Goal: Task Accomplishment & Management: Manage account settings

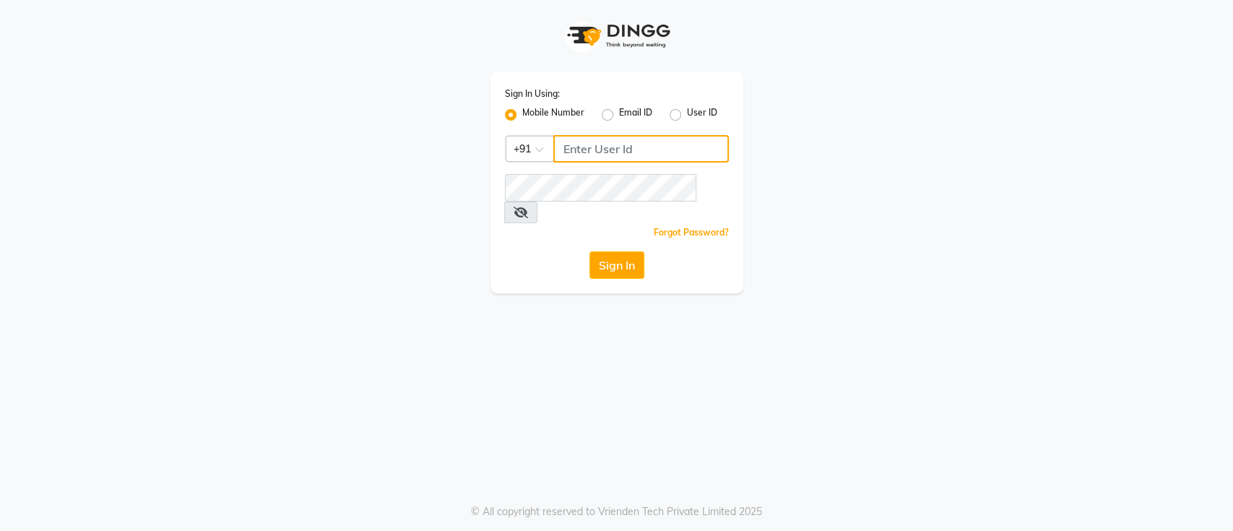
click at [652, 158] on input "Username" at bounding box center [641, 148] width 176 height 27
type input "8197197100"
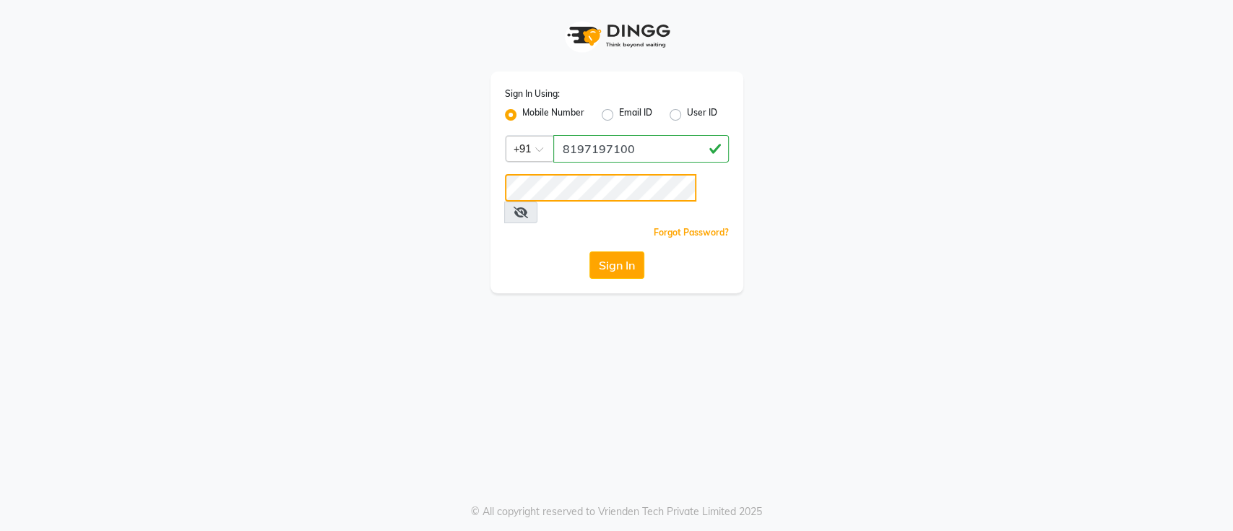
click at [590, 251] on button "Sign In" at bounding box center [617, 264] width 55 height 27
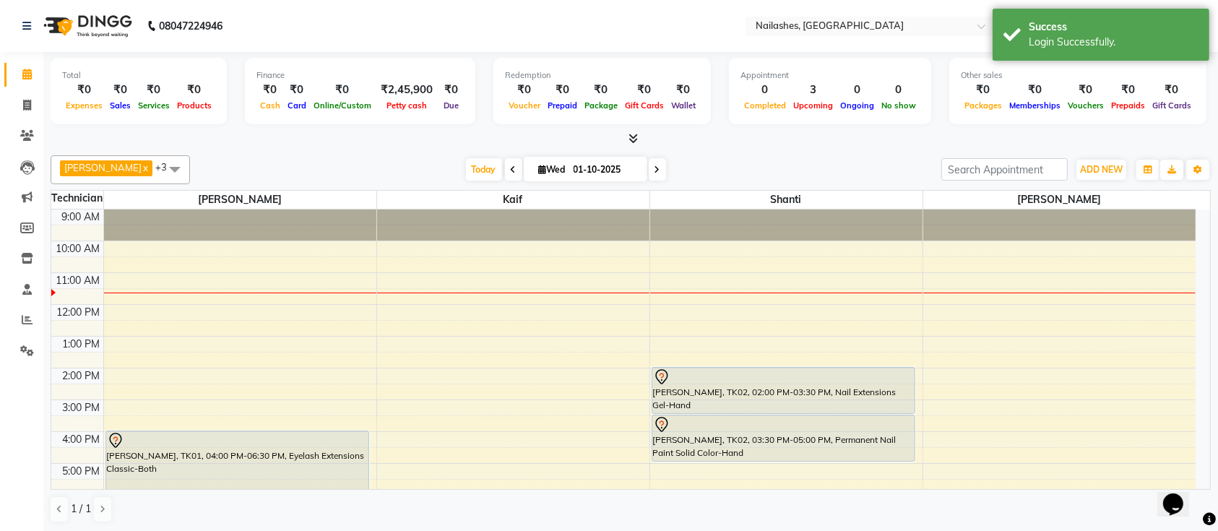
scroll to position [162, 0]
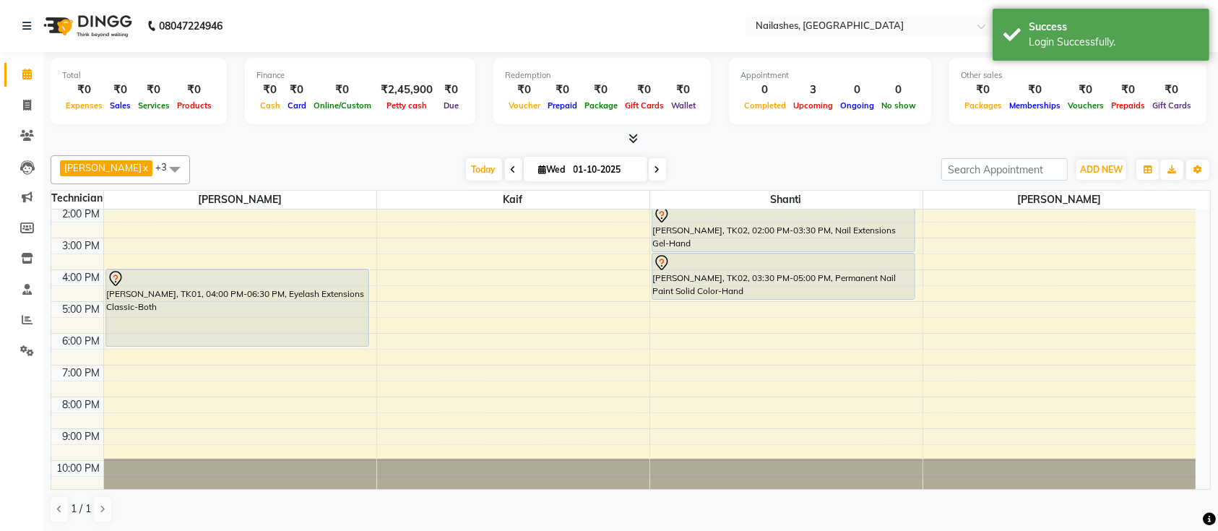
drag, startPoint x: 454, startPoint y: 164, endPoint x: 673, endPoint y: 322, distance: 270.7
click at [466, 164] on span "Today" at bounding box center [484, 169] width 36 height 22
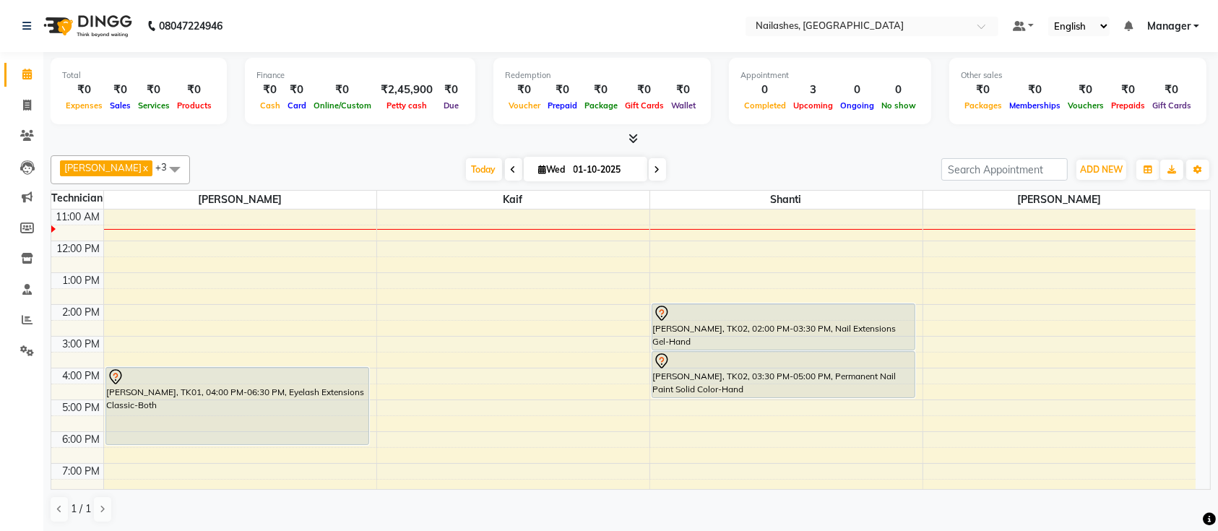
click at [466, 182] on div "Ismail x Shanti x Sushma x Kaif x +3 UnSelect All Ismail Kaif Shanti Sushma Tod…" at bounding box center [631, 169] width 1160 height 29
click at [473, 171] on span "Today" at bounding box center [484, 169] width 36 height 22
click at [715, 153] on div "Ismail x Shanti x Sushma x Kaif x +3 UnSelect All Ismail Kaif Shanti Sushma Tod…" at bounding box center [631, 339] width 1160 height 379
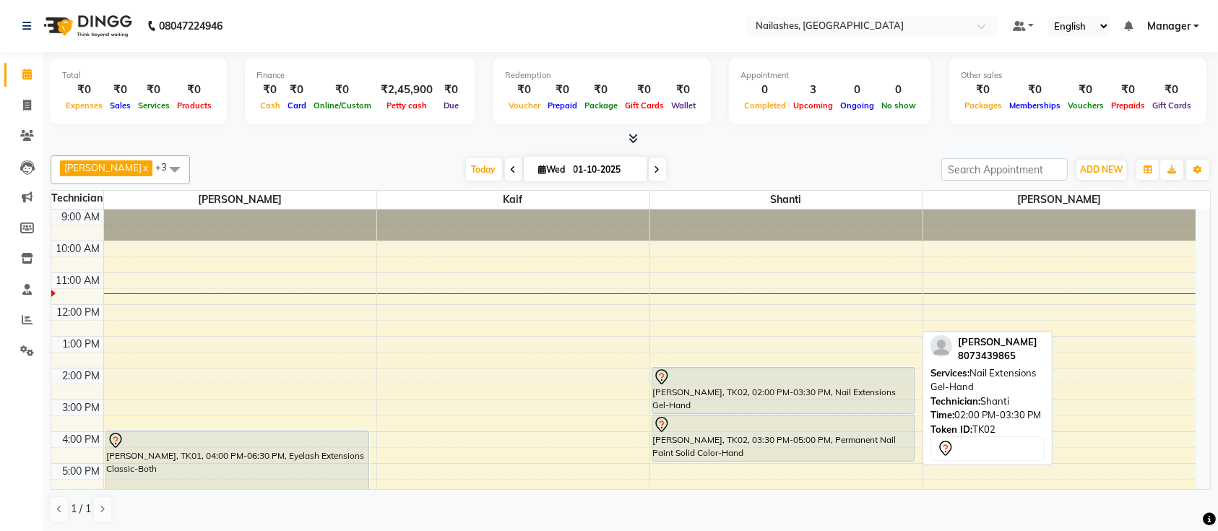
click at [747, 384] on div "[PERSON_NAME], TK02, 02:00 PM-03:30 PM, Nail Extensions Gel-Hand" at bounding box center [783, 391] width 263 height 46
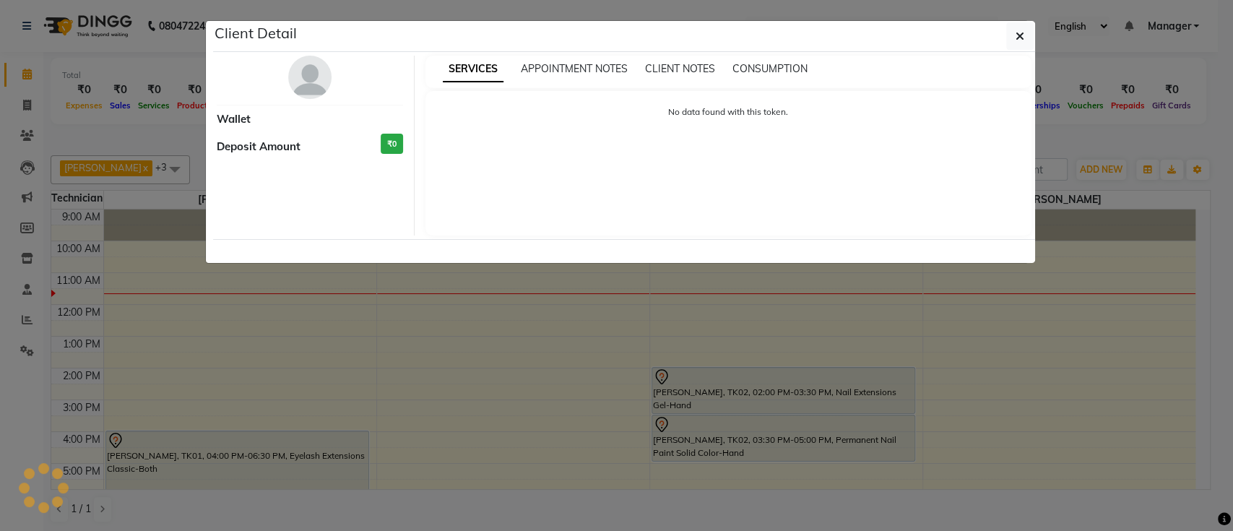
select select "7"
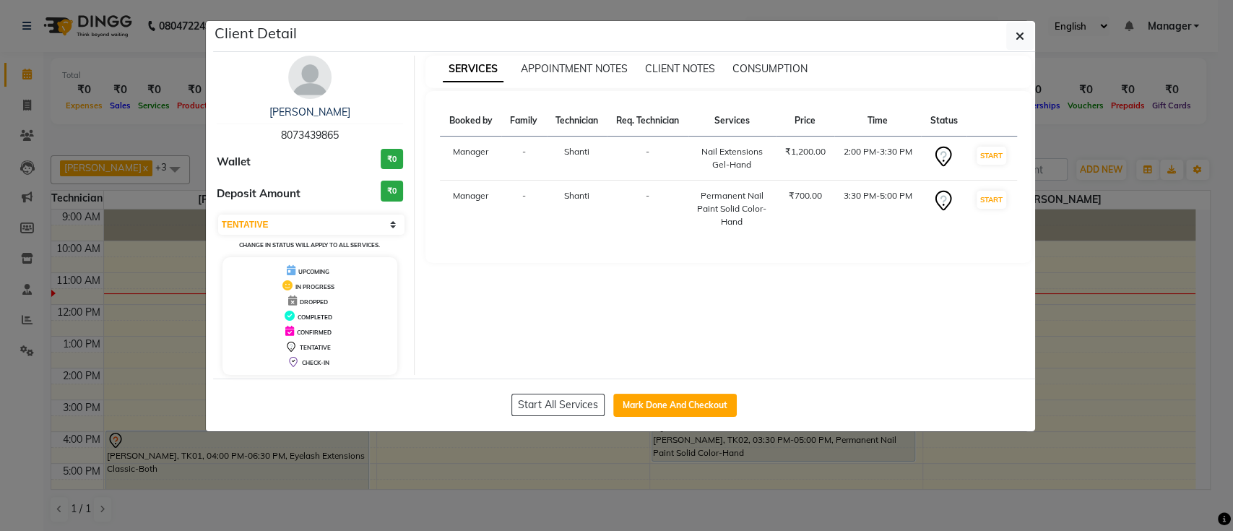
click at [301, 79] on img at bounding box center [309, 77] width 43 height 43
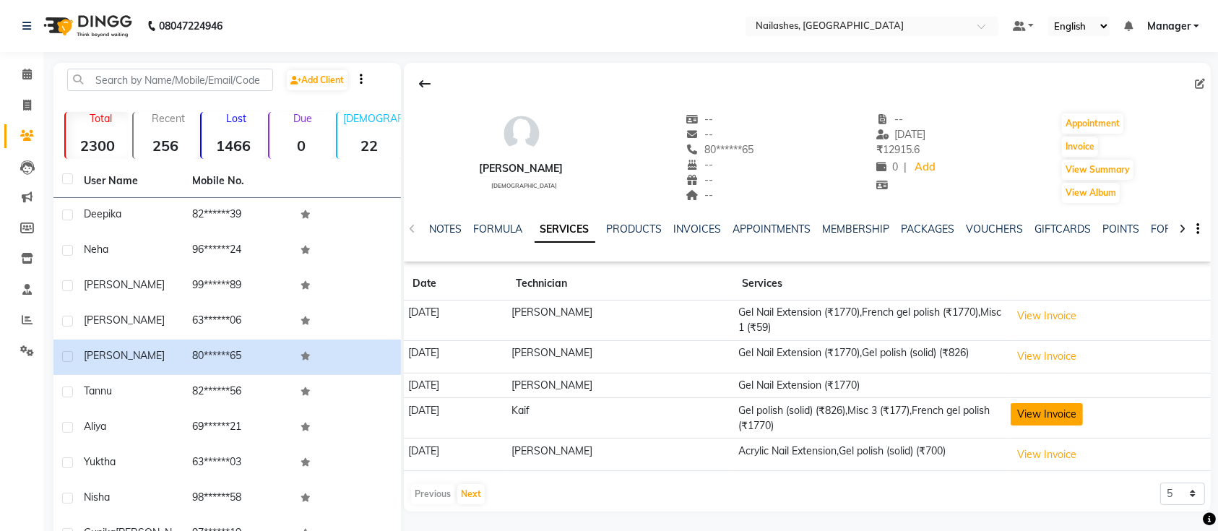
click at [1053, 405] on button "View Invoice" at bounding box center [1047, 414] width 72 height 22
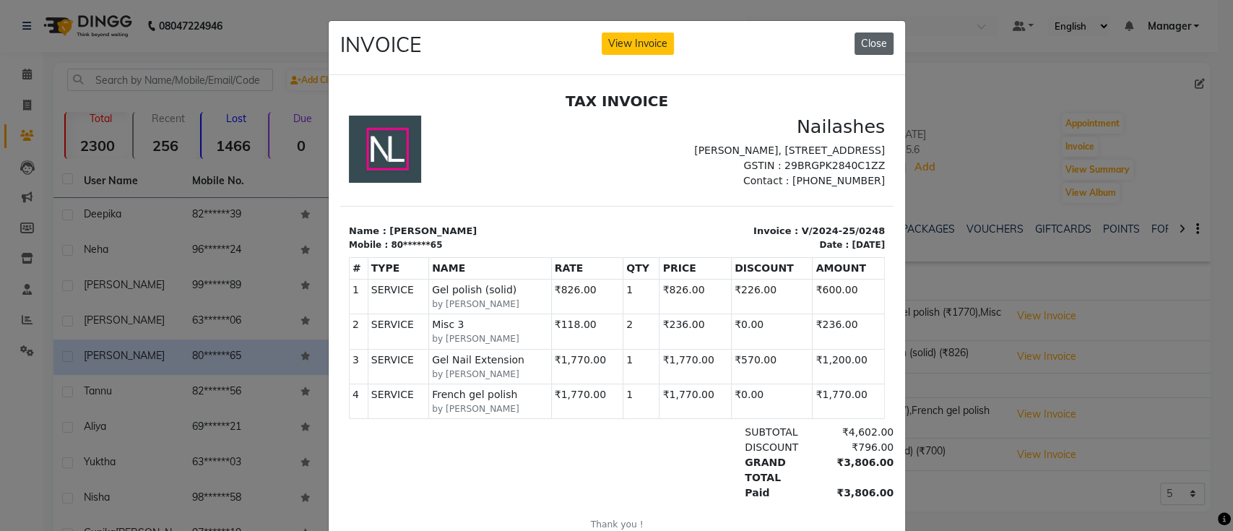
click at [873, 34] on button "Close" at bounding box center [874, 44] width 39 height 22
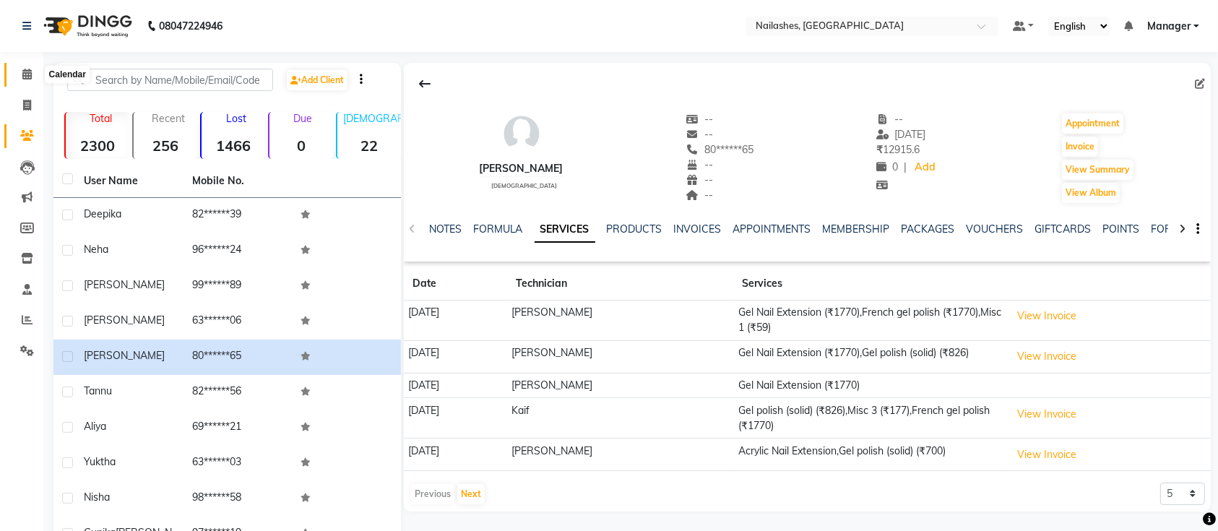
click at [23, 78] on icon at bounding box center [26, 74] width 9 height 11
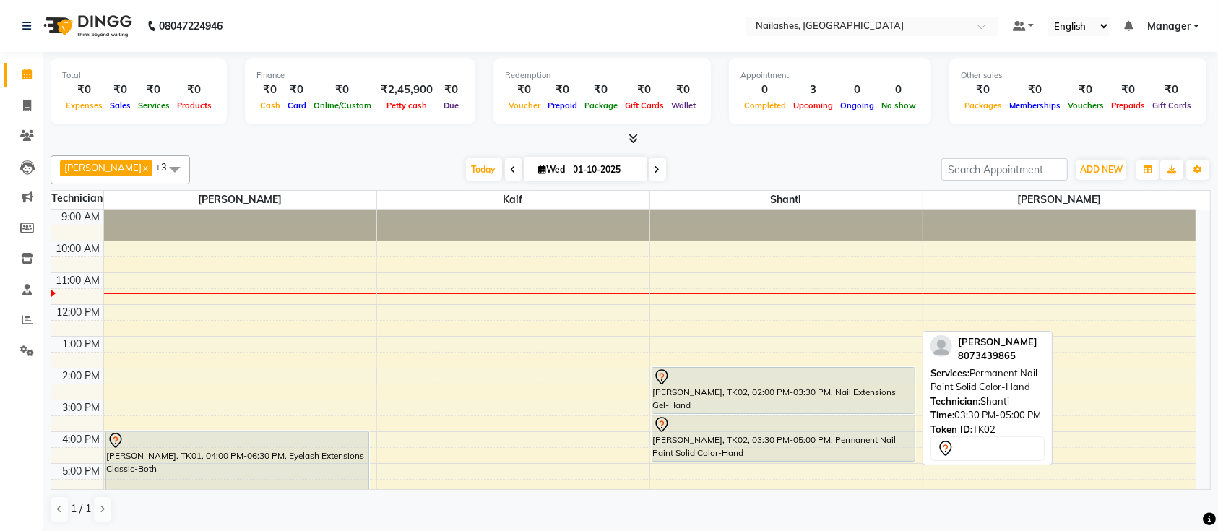
click at [808, 416] on div at bounding box center [784, 424] width 262 height 17
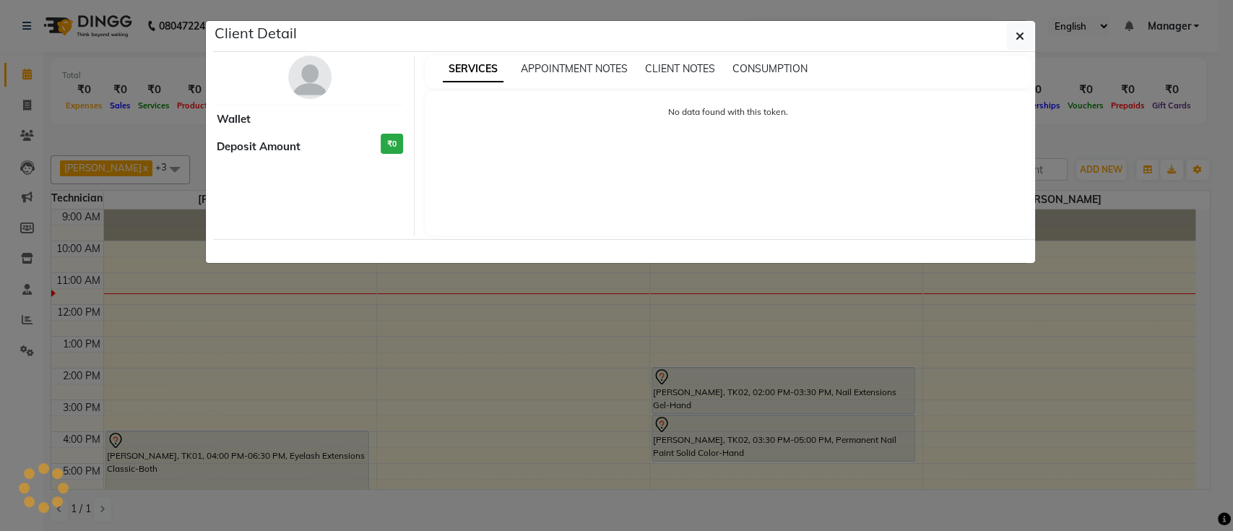
select select "7"
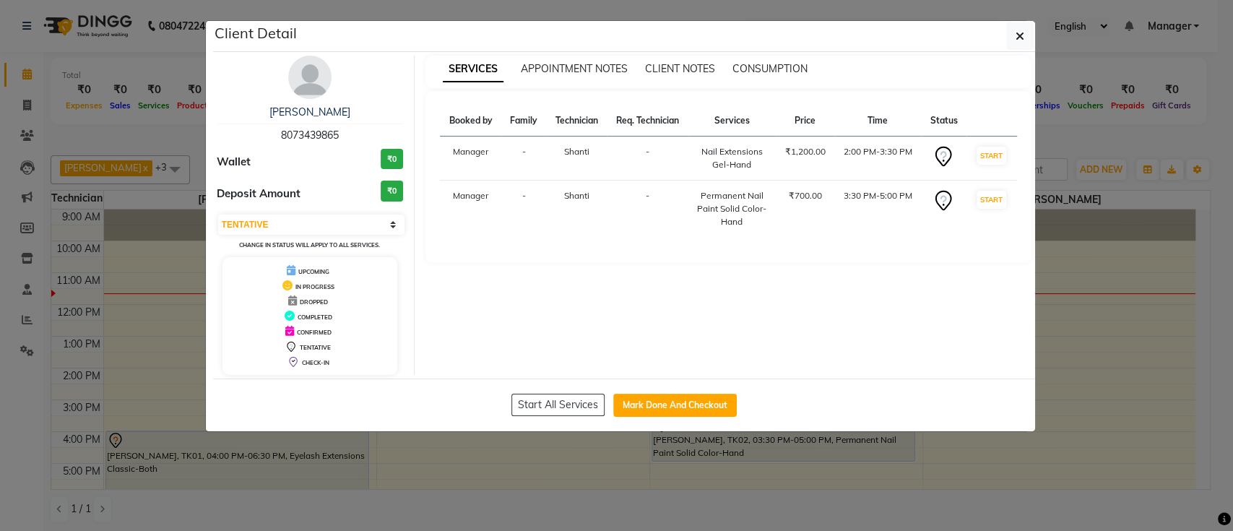
click at [295, 78] on img at bounding box center [309, 77] width 43 height 43
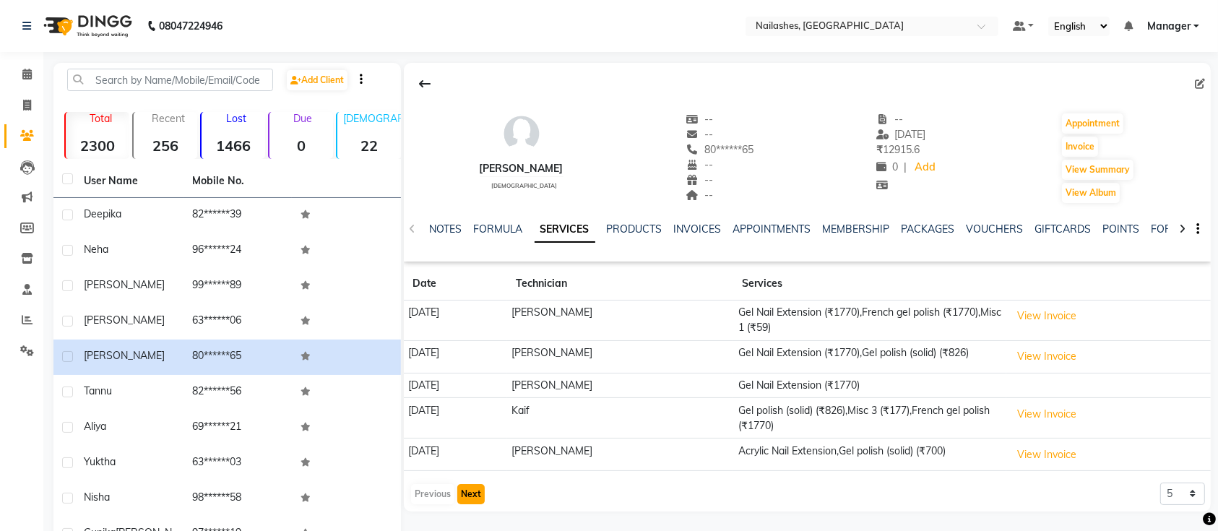
click at [465, 490] on button "Next" at bounding box center [470, 494] width 27 height 20
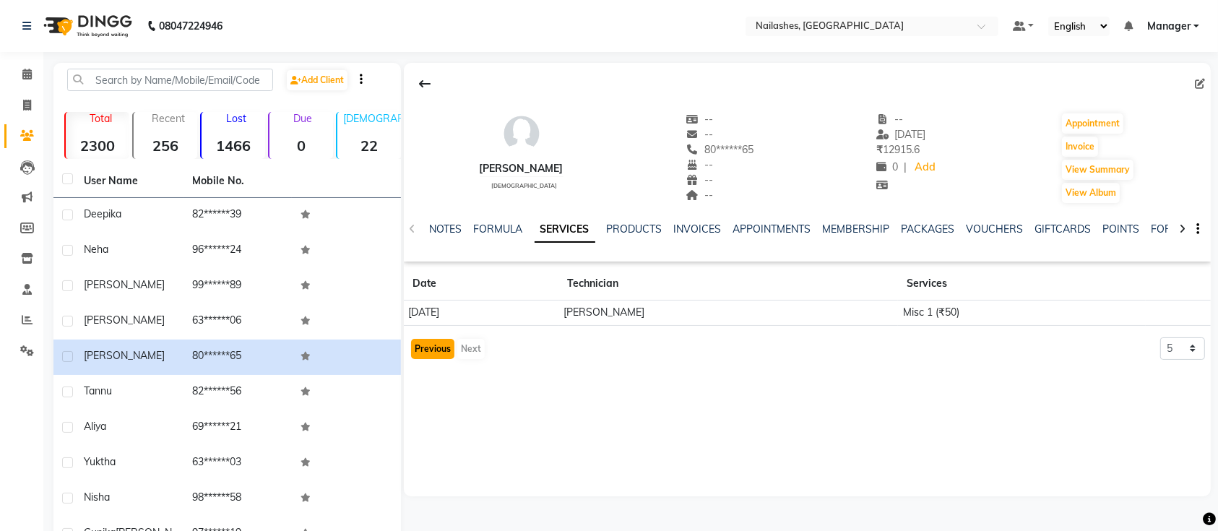
click at [445, 350] on button "Previous" at bounding box center [432, 349] width 43 height 20
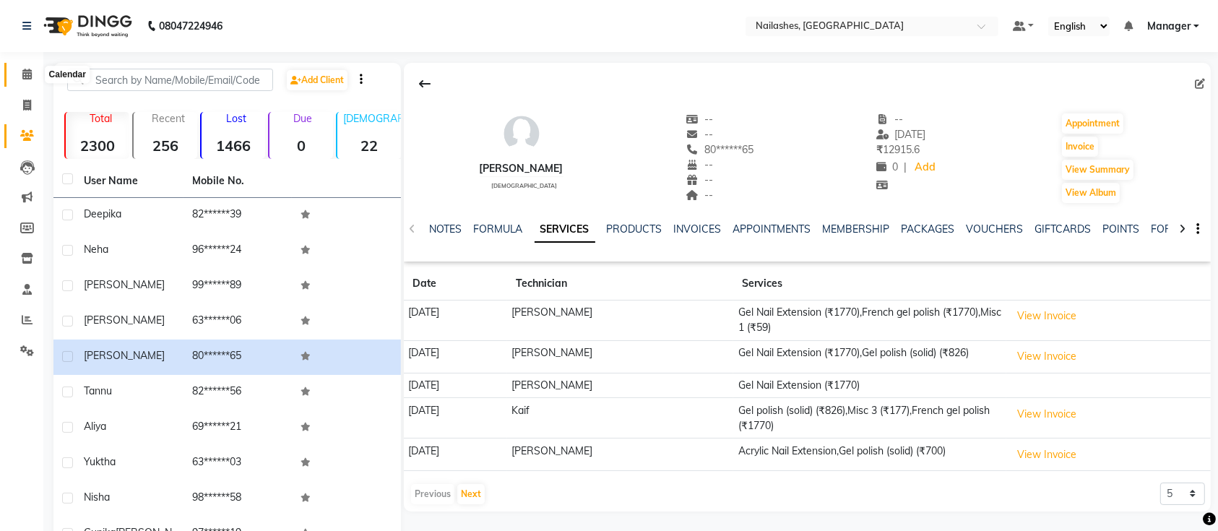
click at [29, 79] on icon at bounding box center [26, 74] width 9 height 11
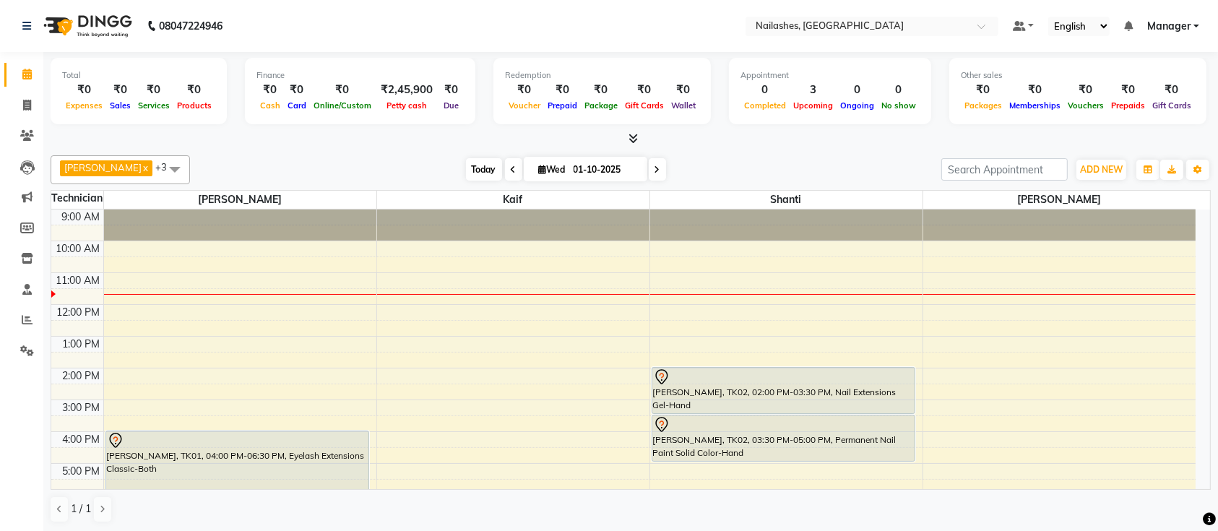
click at [470, 171] on span "Today" at bounding box center [484, 169] width 36 height 22
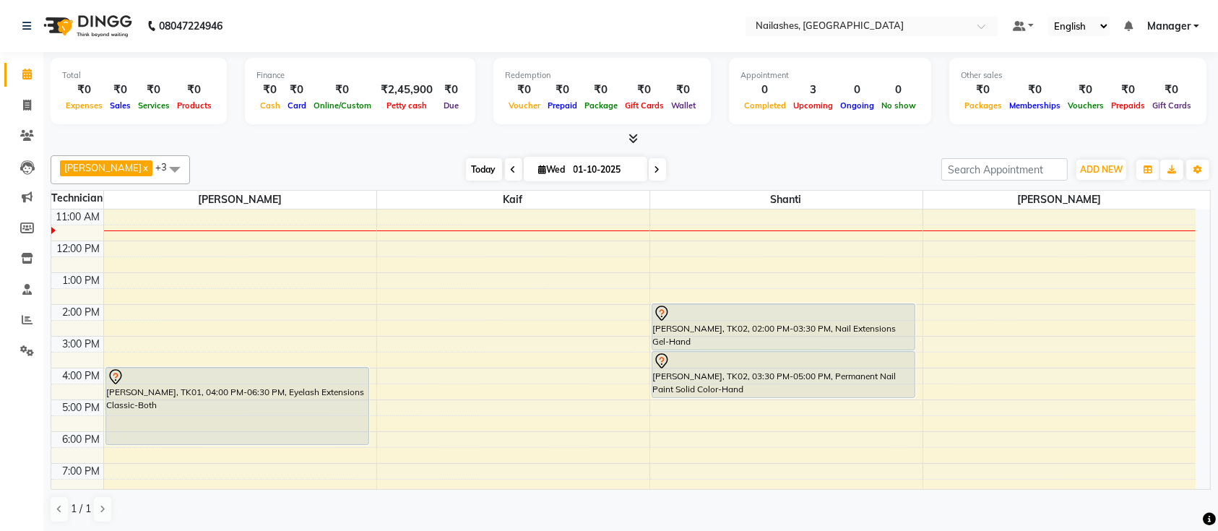
click at [466, 163] on span "Today" at bounding box center [484, 169] width 36 height 22
click at [466, 167] on span "Today" at bounding box center [484, 169] width 36 height 22
click at [649, 165] on span at bounding box center [657, 169] width 17 height 22
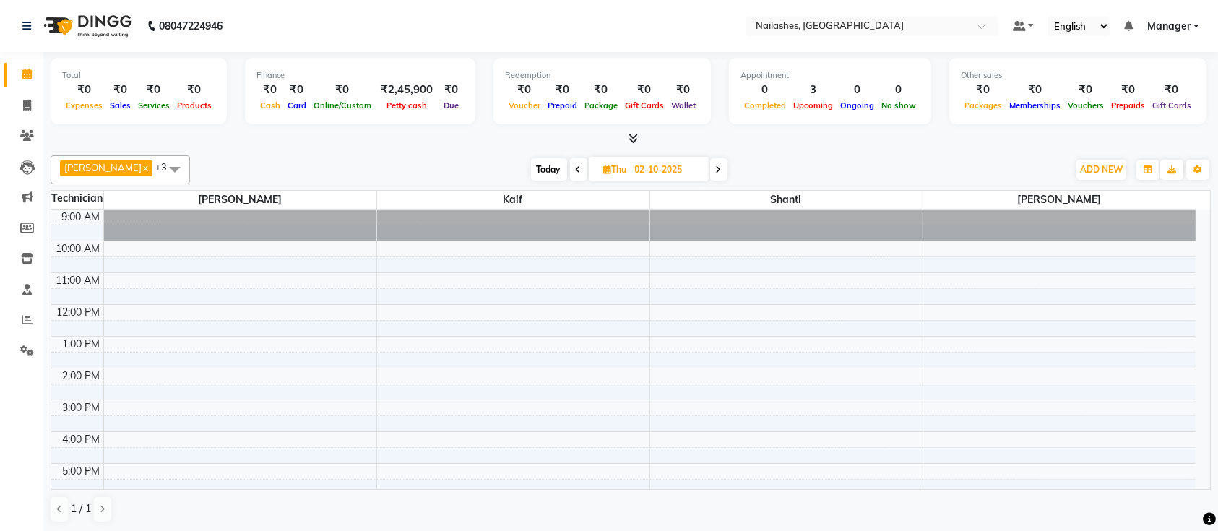
scroll to position [162, 0]
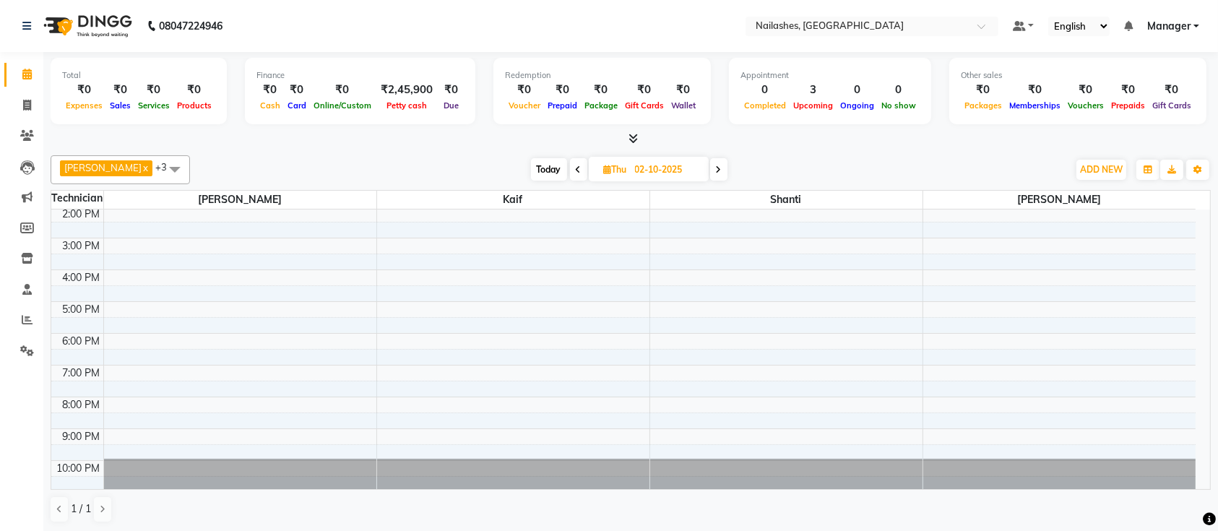
click at [531, 169] on span "Today" at bounding box center [549, 169] width 36 height 22
type input "01-10-2025"
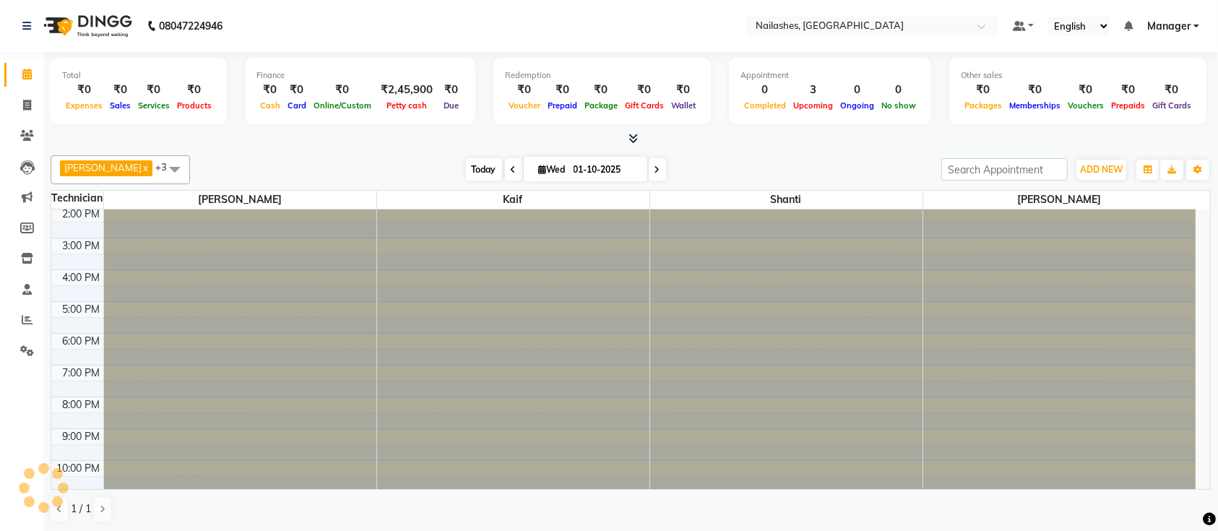
scroll to position [64, 0]
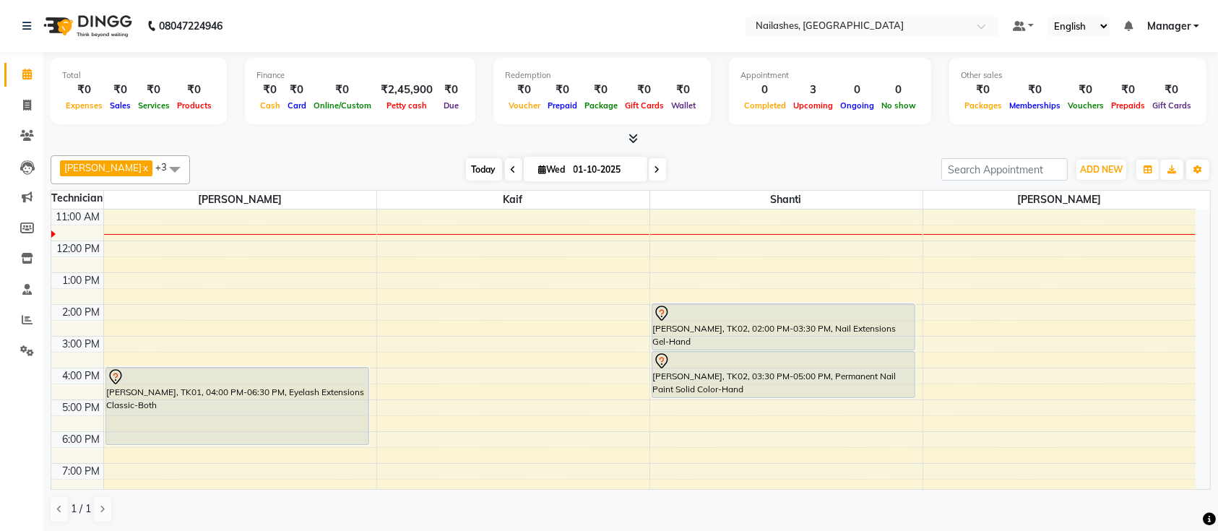
click at [466, 178] on span "Today" at bounding box center [484, 169] width 36 height 22
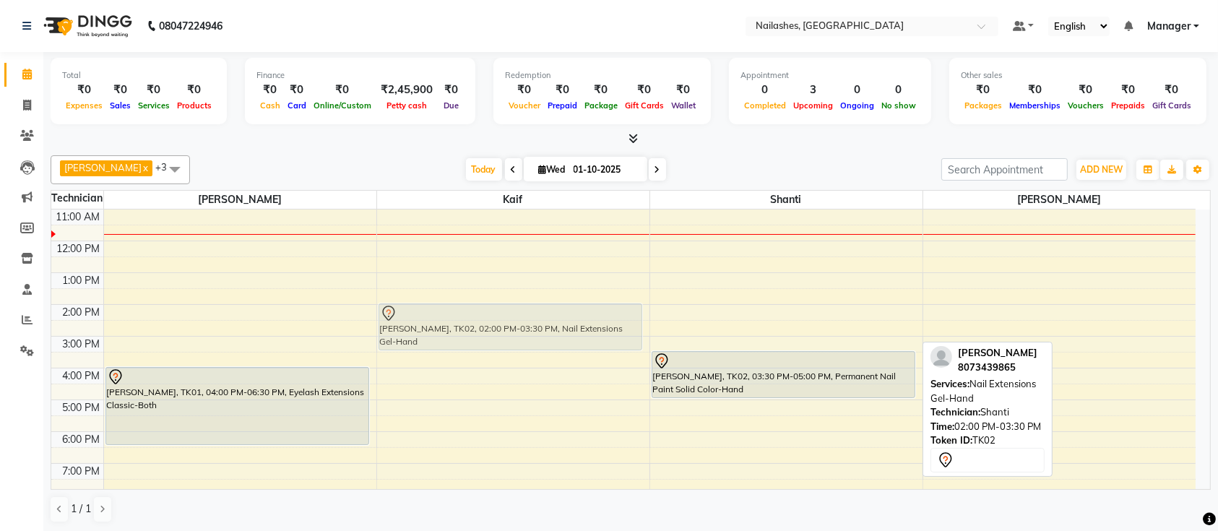
drag, startPoint x: 800, startPoint y: 311, endPoint x: 639, endPoint y: 313, distance: 160.4
click at [639, 313] on tr "anusha, TK01, 04:00 PM-06:30 PM, Eyelash Extensions Classic-Both vipula, TK02, …" at bounding box center [623, 368] width 1144 height 444
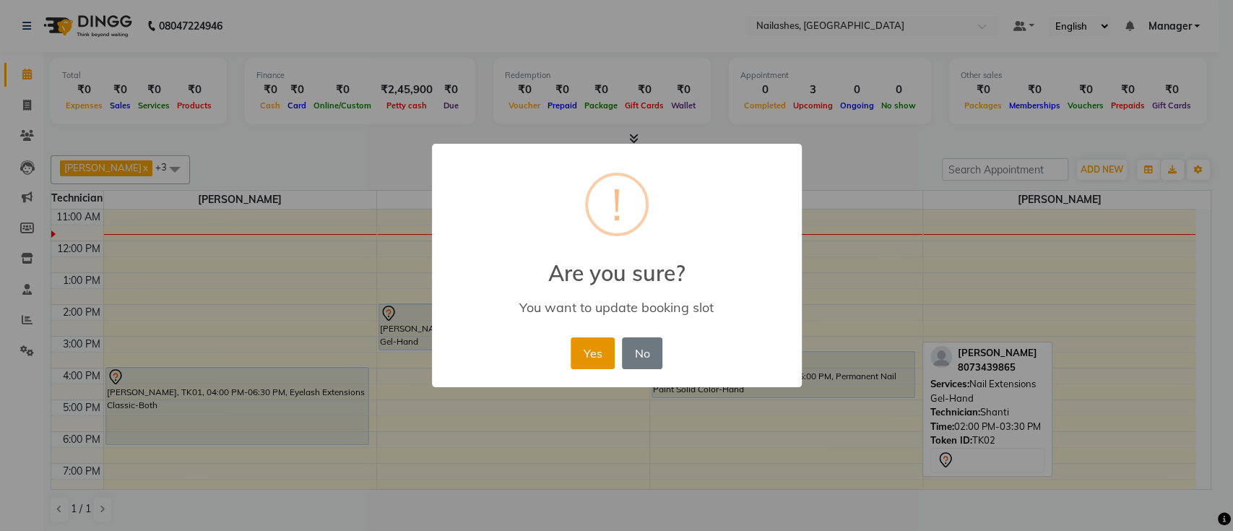
click at [590, 347] on button "Yes" at bounding box center [593, 353] width 44 height 32
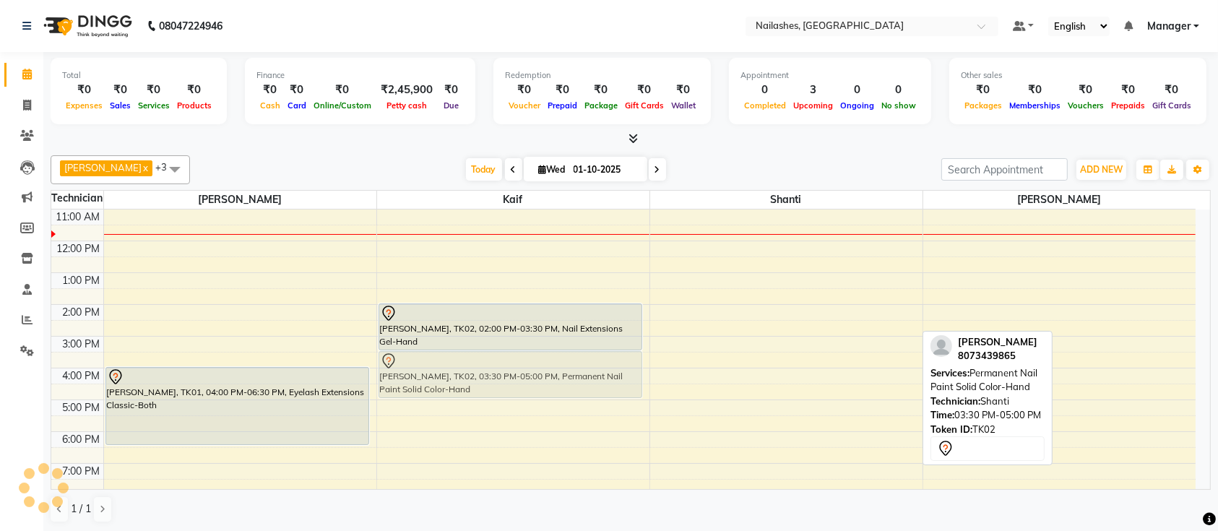
drag, startPoint x: 793, startPoint y: 373, endPoint x: 624, endPoint y: 369, distance: 168.4
click at [624, 369] on tr "anusha, TK01, 04:00 PM-06:30 PM, Eyelash Extensions Classic-Both vipula, TK02, …" at bounding box center [623, 368] width 1144 height 444
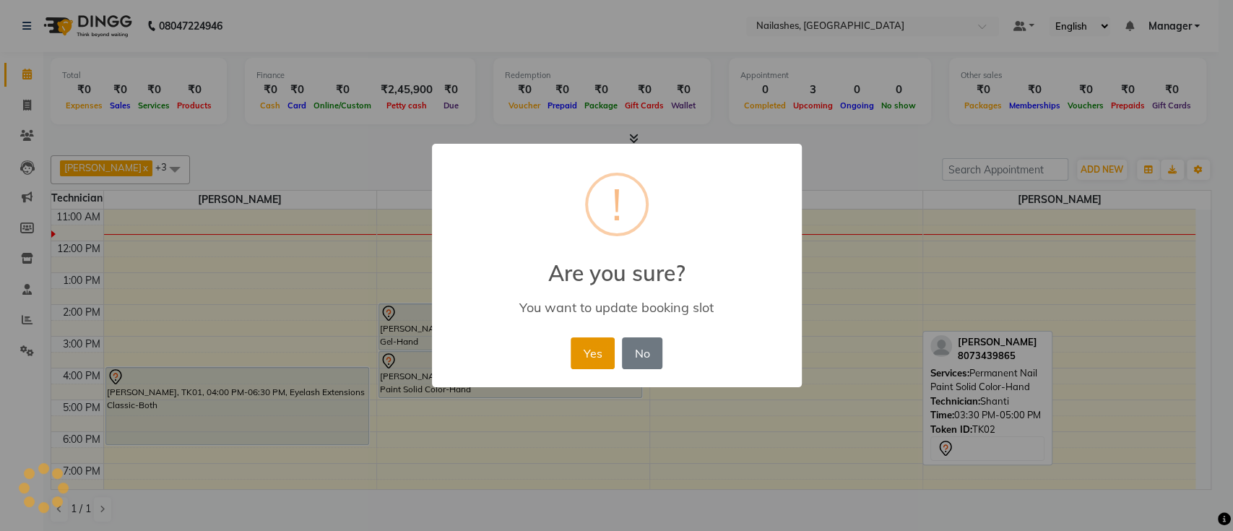
click at [585, 358] on button "Yes" at bounding box center [593, 353] width 44 height 32
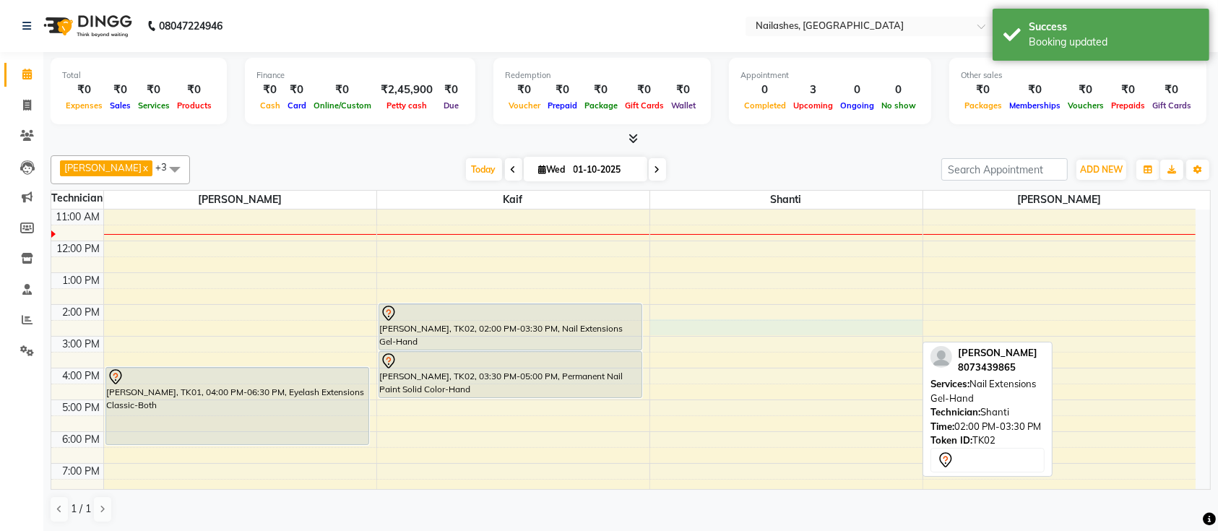
click at [823, 327] on div "9:00 AM 10:00 AM 11:00 AM 12:00 PM 1:00 PM 2:00 PM 3:00 PM 4:00 PM 5:00 PM 6:00…" at bounding box center [623, 368] width 1144 height 444
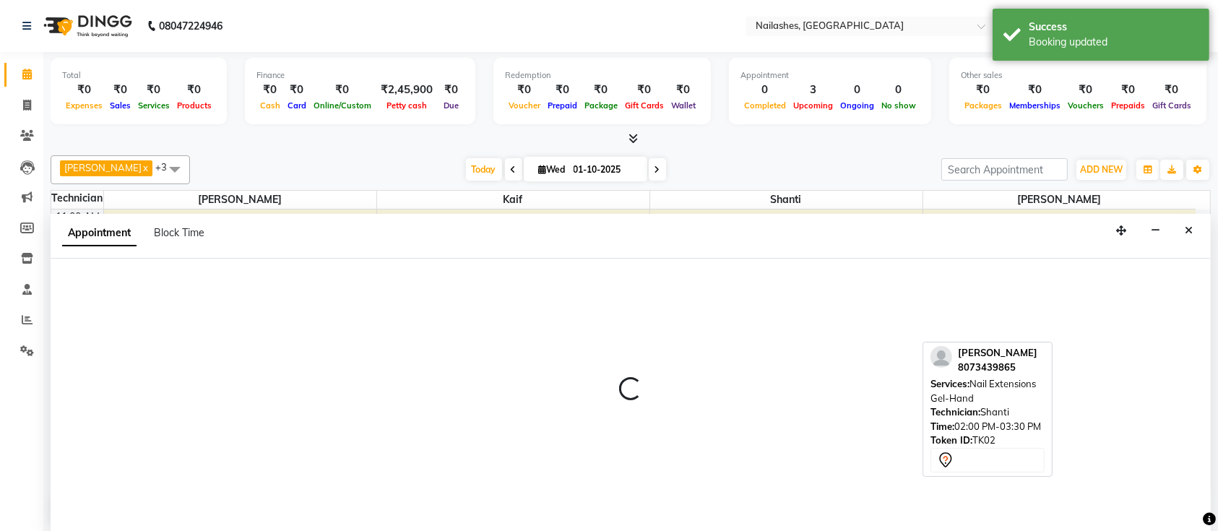
select select "82822"
select select "tentative"
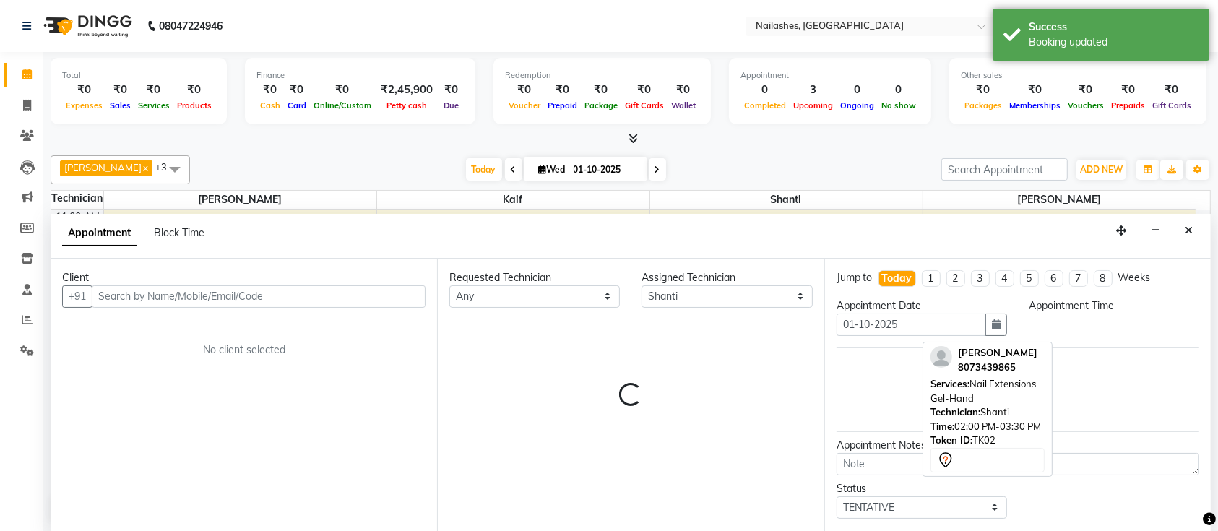
scroll to position [0, 0]
select select "870"
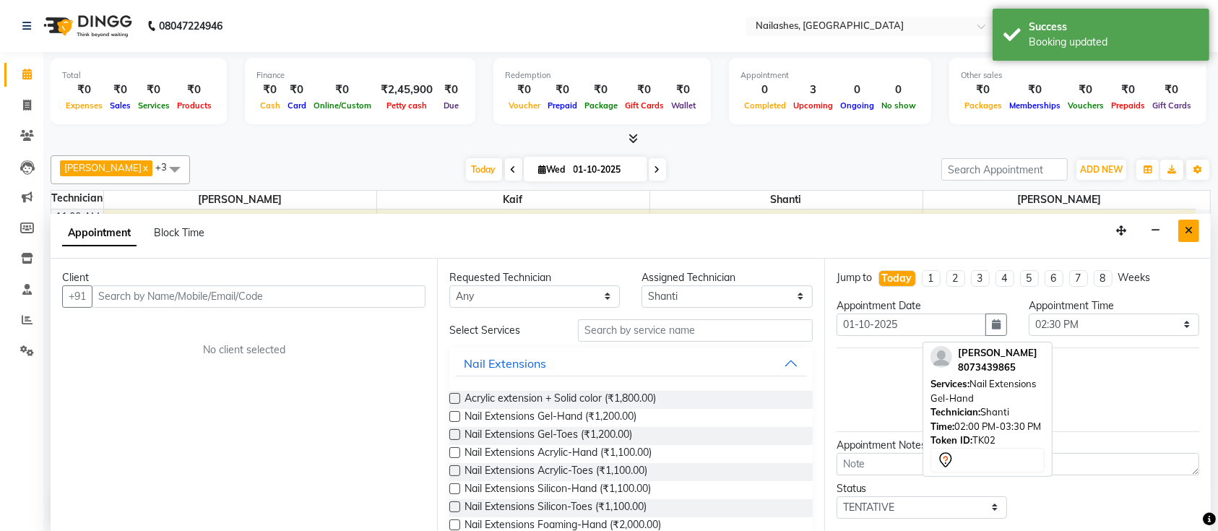
click at [1195, 230] on button "Close" at bounding box center [1188, 231] width 21 height 22
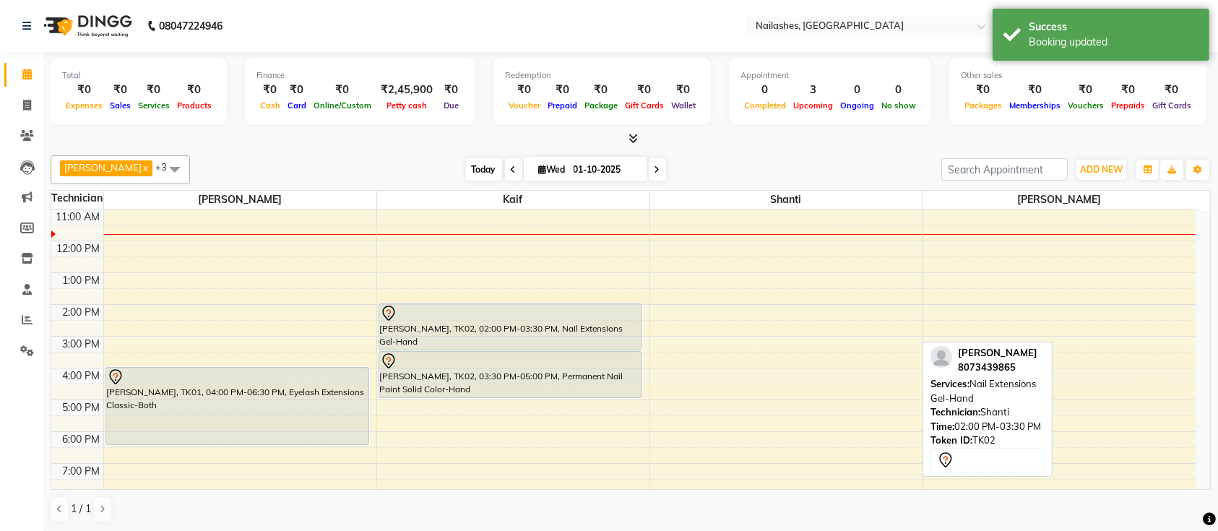
click at [475, 163] on span "Today" at bounding box center [484, 169] width 36 height 22
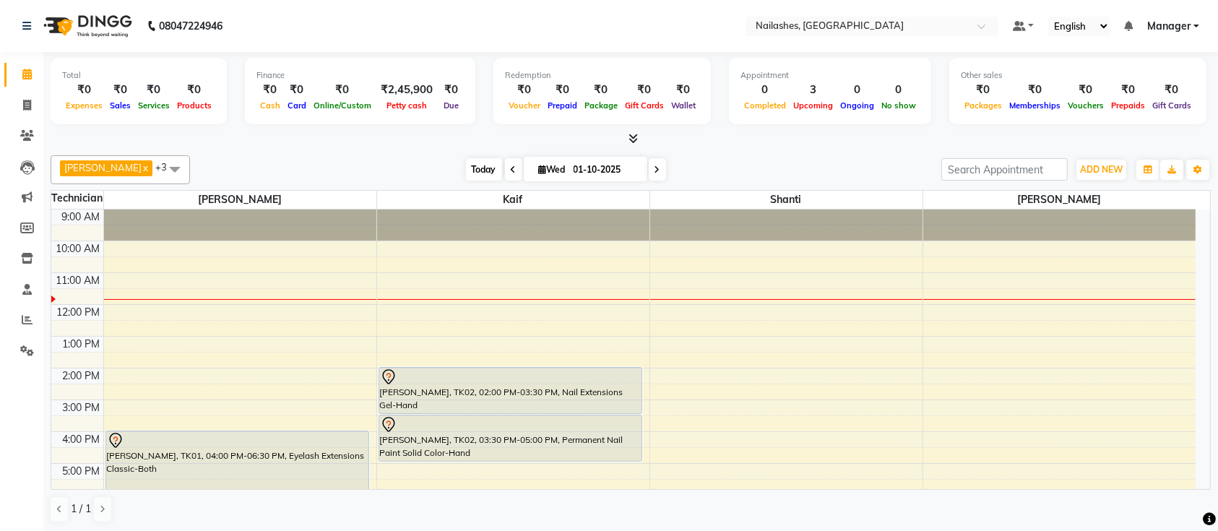
click at [466, 171] on span "Today" at bounding box center [484, 169] width 36 height 22
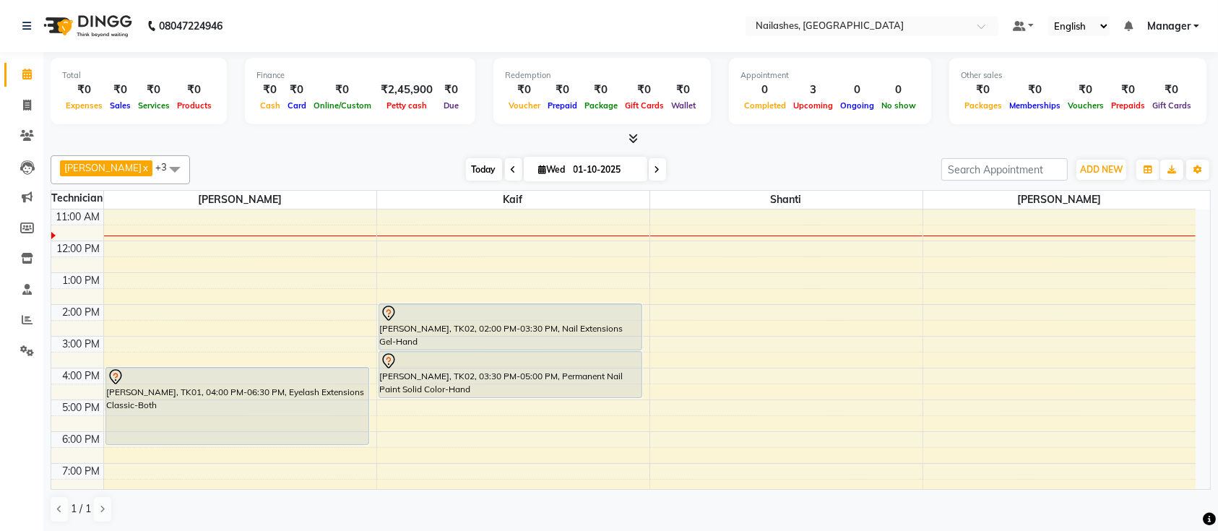
click at [466, 171] on span "Today" at bounding box center [484, 169] width 36 height 22
click at [363, 133] on div at bounding box center [631, 139] width 1160 height 15
click at [466, 173] on span "Today" at bounding box center [484, 169] width 36 height 22
click at [466, 165] on span "Today" at bounding box center [484, 169] width 36 height 22
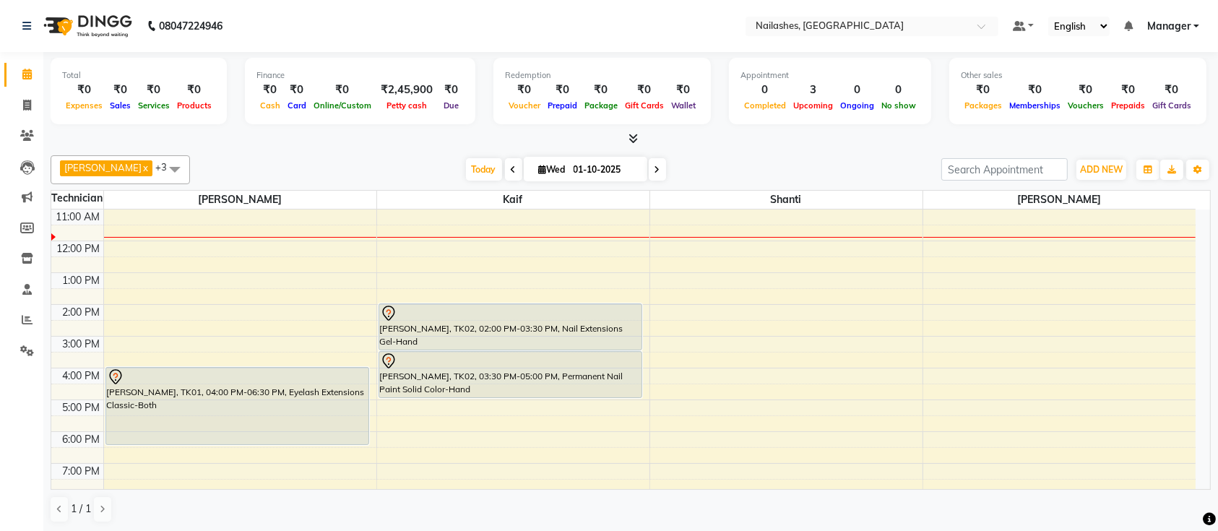
drag, startPoint x: 436, startPoint y: 161, endPoint x: 379, endPoint y: 159, distance: 56.4
click at [379, 159] on div "[DATE] [DATE]" at bounding box center [565, 170] width 737 height 22
click at [470, 176] on span "Today" at bounding box center [484, 169] width 36 height 22
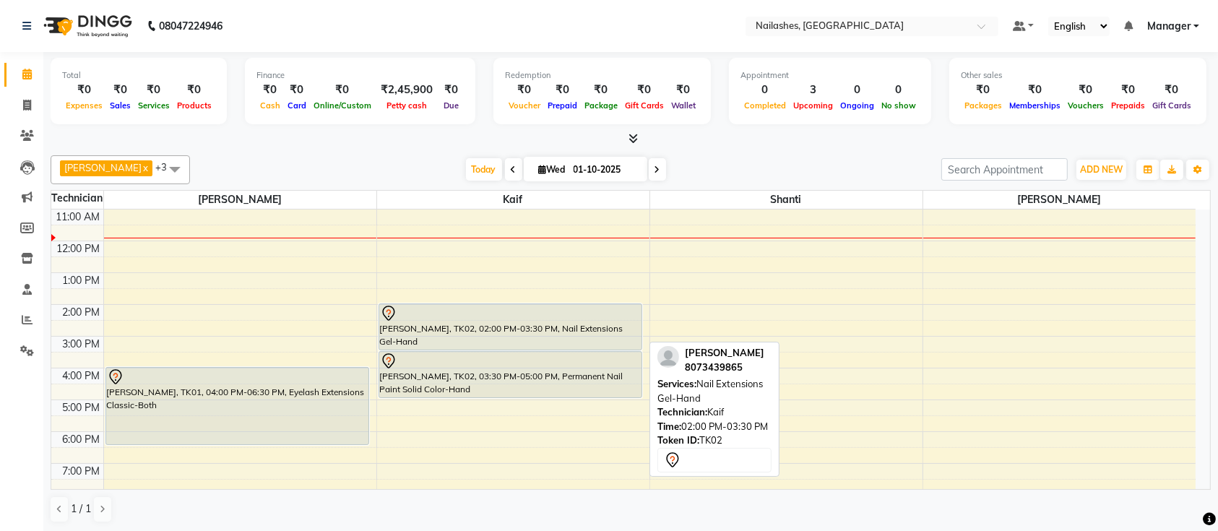
click at [486, 329] on div "[PERSON_NAME], TK02, 02:00 PM-03:30 PM, Nail Extensions Gel-Hand" at bounding box center [510, 327] width 263 height 46
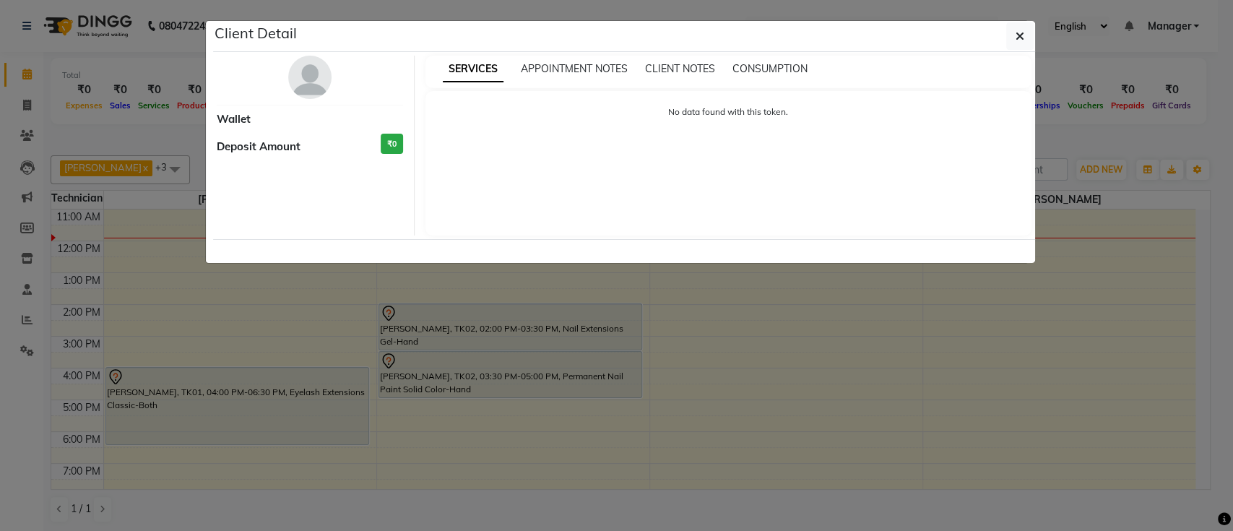
select select "7"
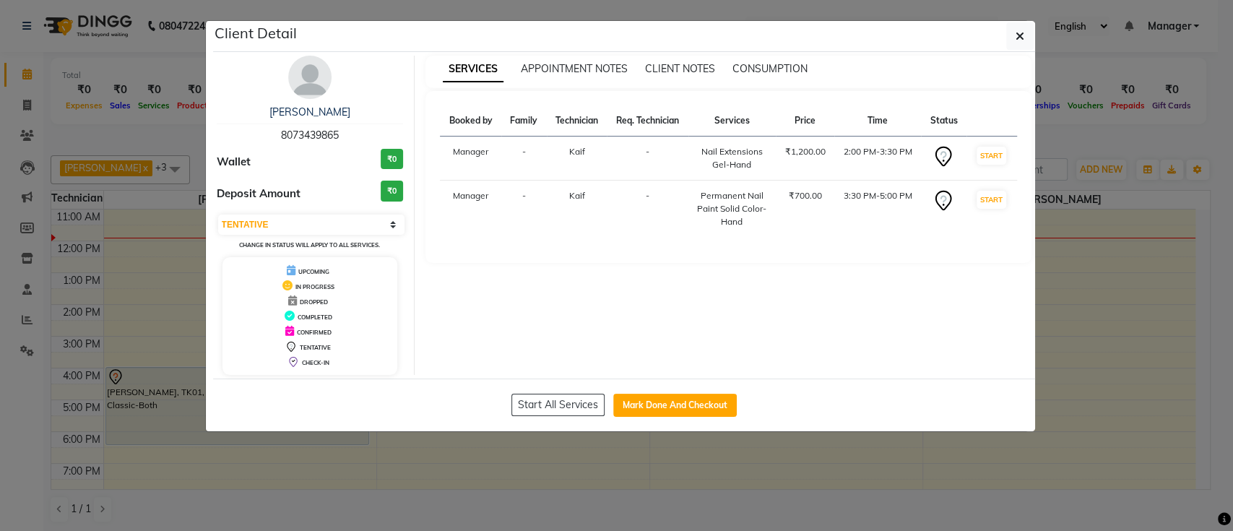
click at [313, 86] on img at bounding box center [309, 77] width 43 height 43
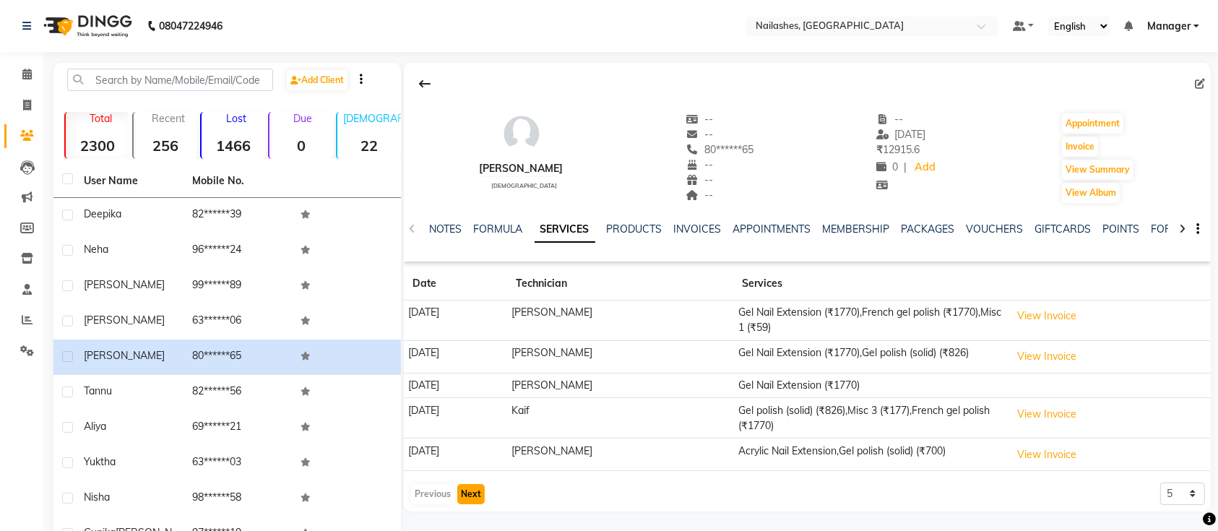
click at [457, 495] on button "Next" at bounding box center [470, 494] width 27 height 20
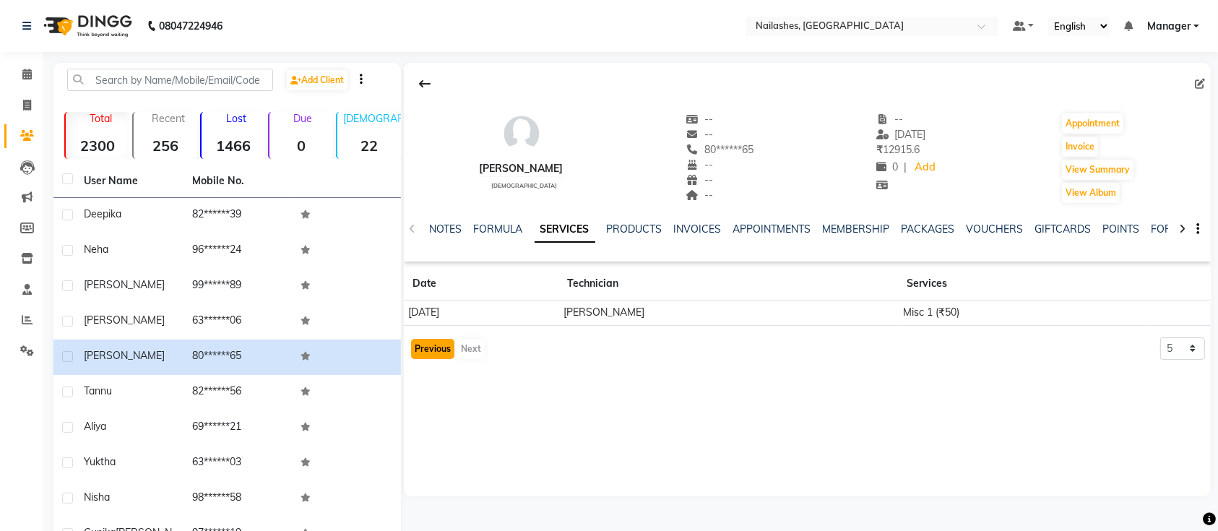
click at [434, 353] on button "Previous" at bounding box center [432, 349] width 43 height 20
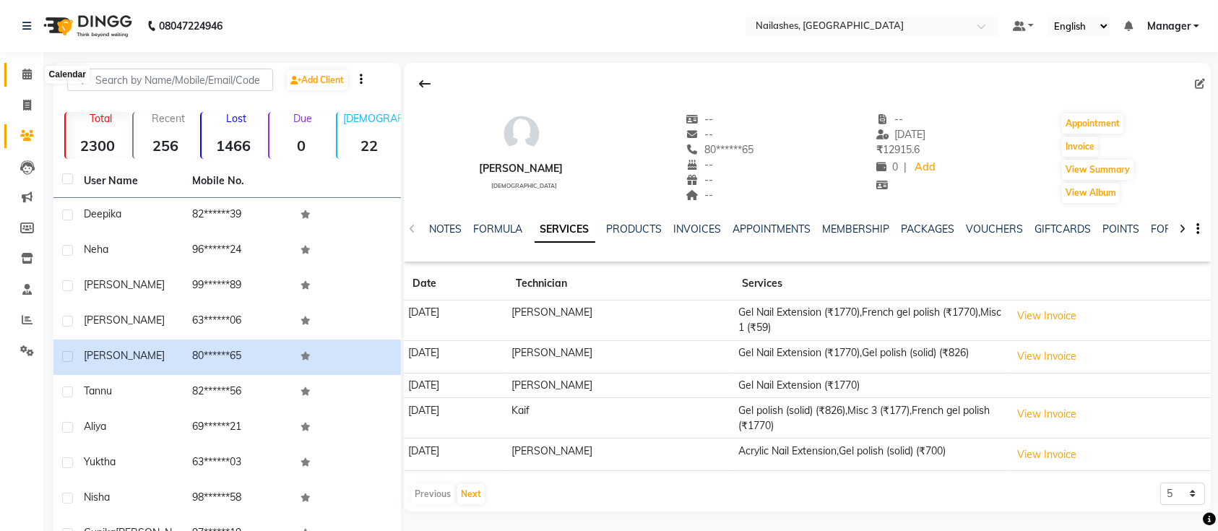
click at [28, 74] on icon at bounding box center [26, 74] width 9 height 11
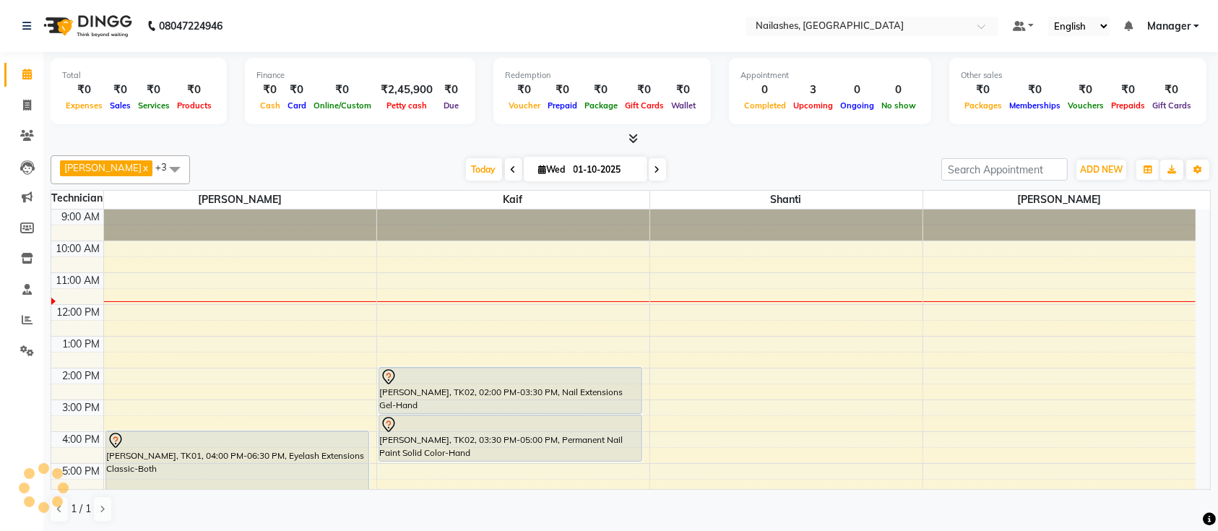
scroll to position [64, 0]
